Goal: Information Seeking & Learning: Learn about a topic

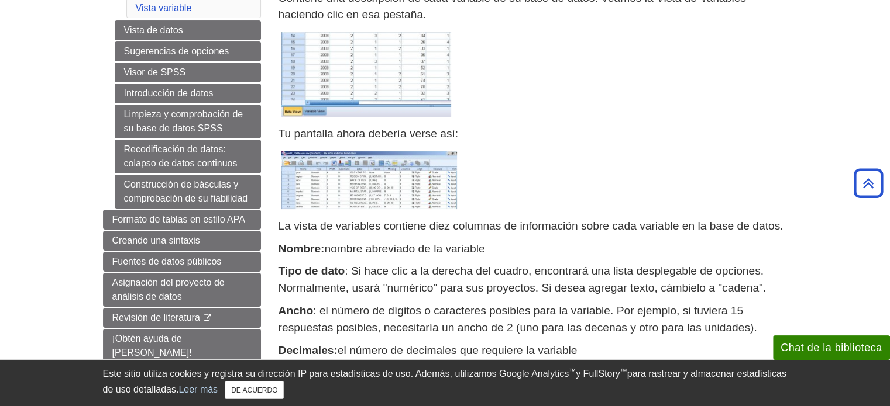
scroll to position [117, 0]
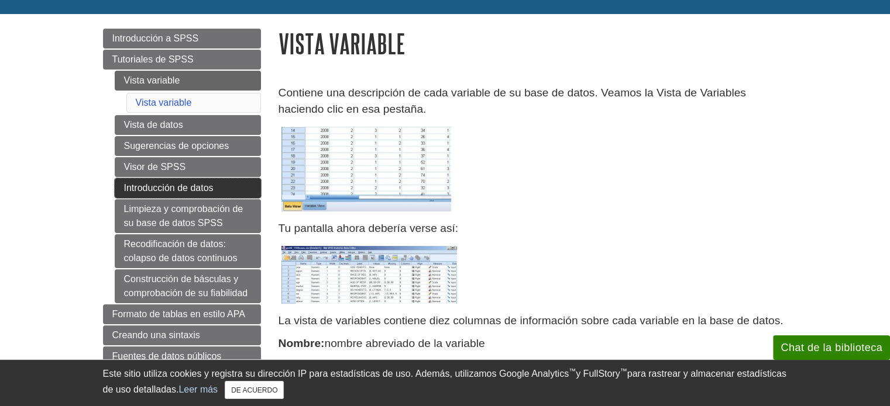
click at [195, 187] on font "Introducción de datos" at bounding box center [168, 188] width 89 height 10
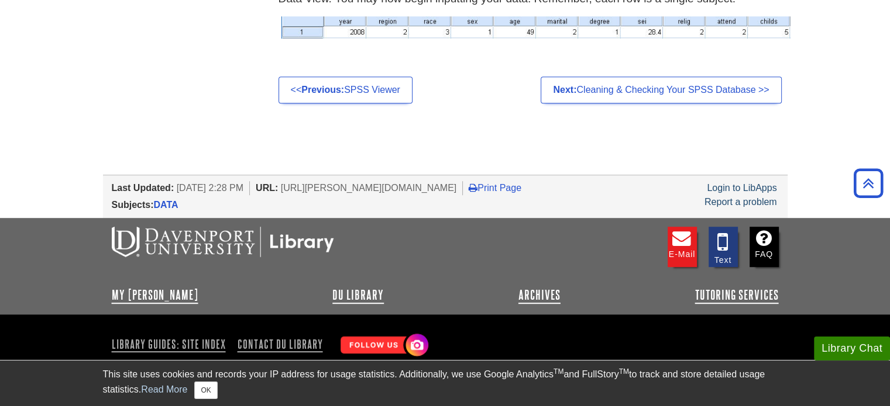
scroll to position [747, 0]
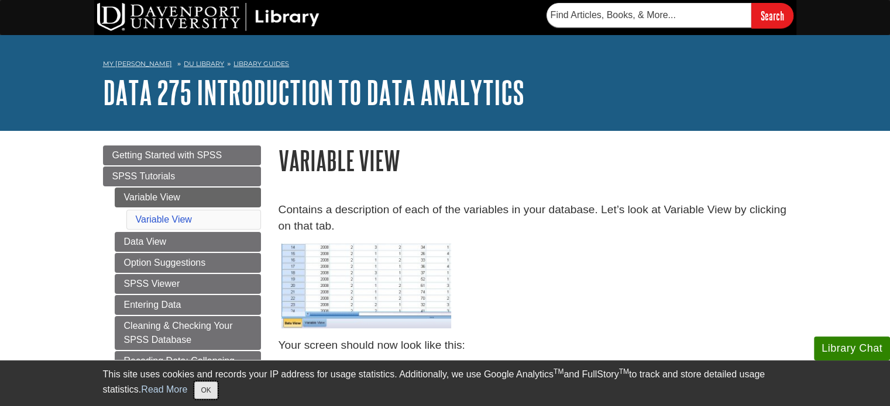
click at [212, 394] on button "OK" at bounding box center [205, 391] width 23 height 18
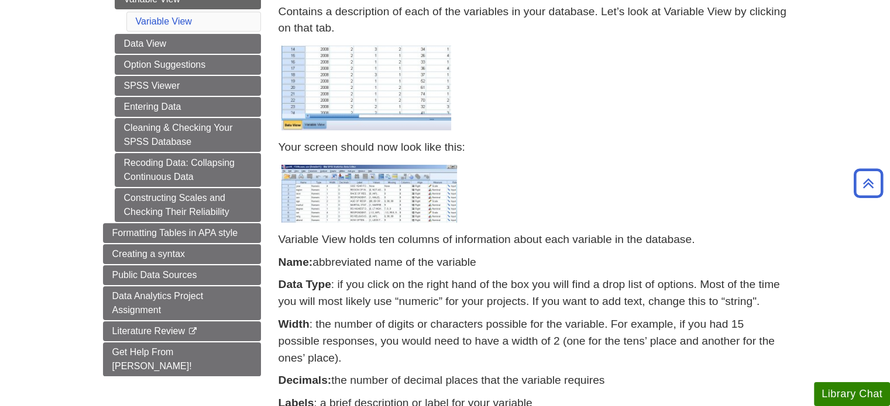
scroll to position [117, 0]
